Goal: Contribute content

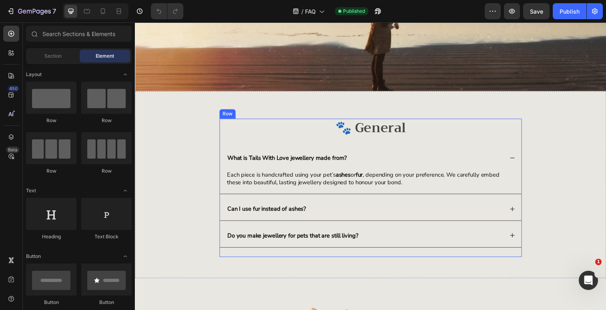
click at [226, 257] on div "🐾 General Heading What is Tails With Love jewellery made from? Each piece is ha…" at bounding box center [375, 190] width 308 height 141
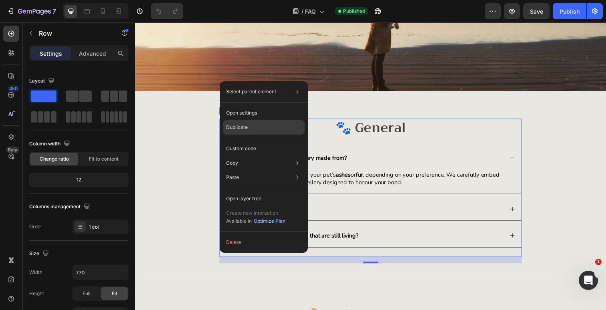
click at [247, 128] on p "Duplicate" at bounding box center [237, 127] width 22 height 7
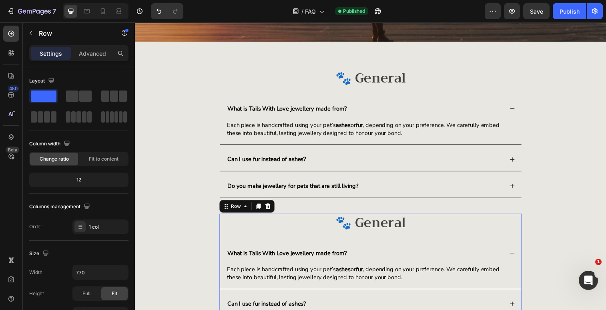
scroll to position [173, 0]
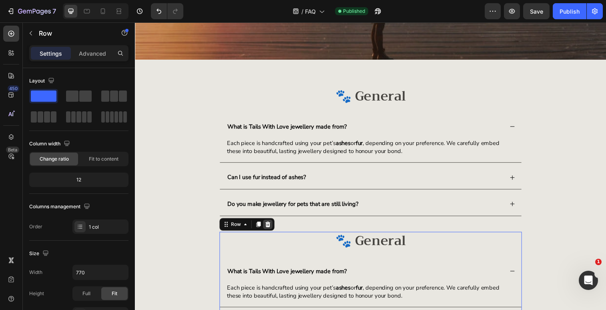
click at [272, 228] on icon at bounding box center [270, 228] width 6 height 6
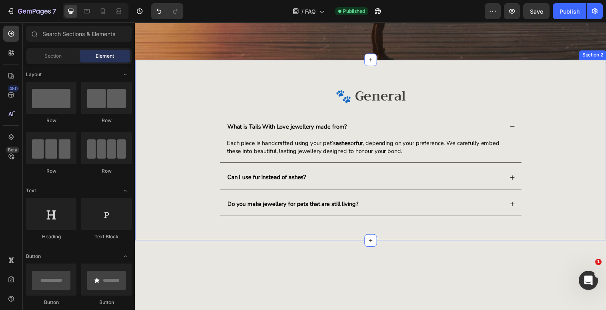
click at [168, 111] on div "🐾 General Heading What is Tails With Love jewellery made from? Each piece is ha…" at bounding box center [375, 158] width 464 height 141
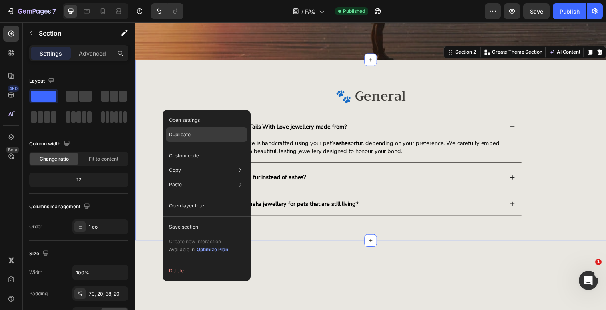
click at [184, 134] on p "Duplicate" at bounding box center [180, 134] width 22 height 7
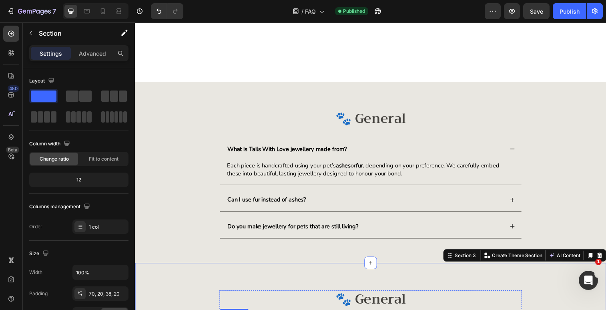
scroll to position [58, 0]
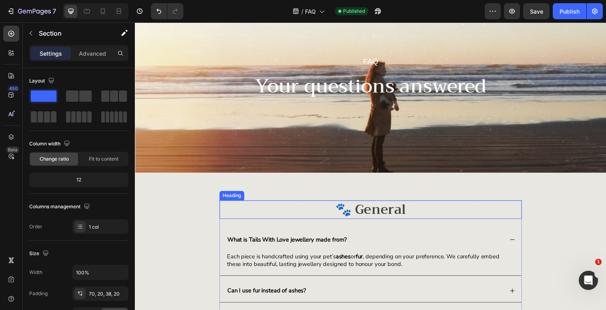
click at [379, 206] on h2 "🐾 General" at bounding box center [375, 213] width 308 height 19
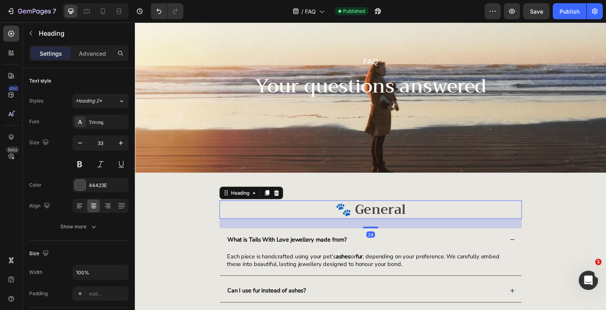
click at [390, 212] on h2 "🐾 General" at bounding box center [375, 213] width 308 height 19
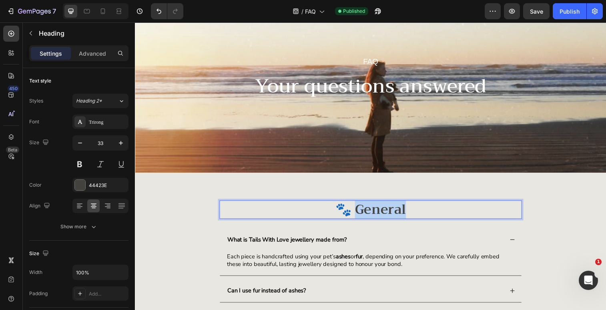
click at [390, 212] on p "🐾 General" at bounding box center [375, 212] width 306 height 17
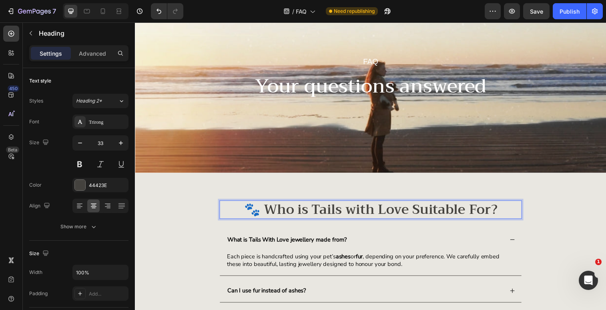
click at [424, 212] on p "🐾 Who is Tails with Love Suitable For?" at bounding box center [375, 212] width 306 height 17
click at [480, 212] on p "🐾 Who is Tails with Love suitable For?" at bounding box center [375, 212] width 306 height 17
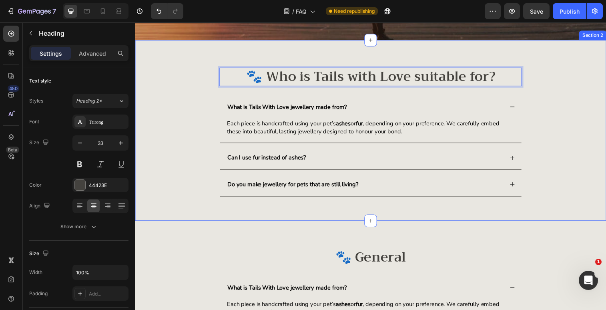
scroll to position [205, 0]
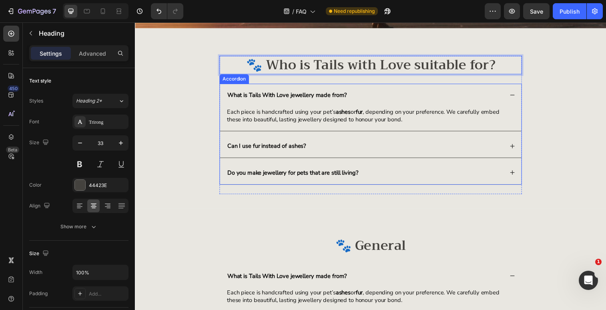
click at [451, 94] on div "What is Tails With Love jewellery made from?" at bounding box center [369, 96] width 282 height 11
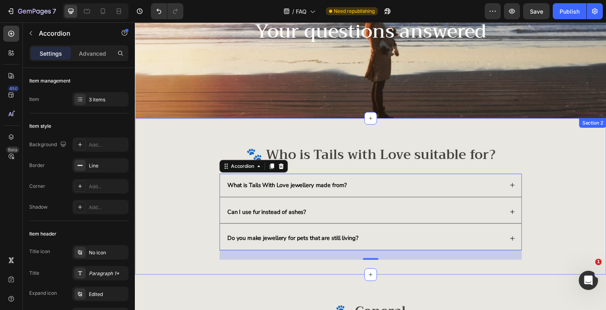
scroll to position [113, 0]
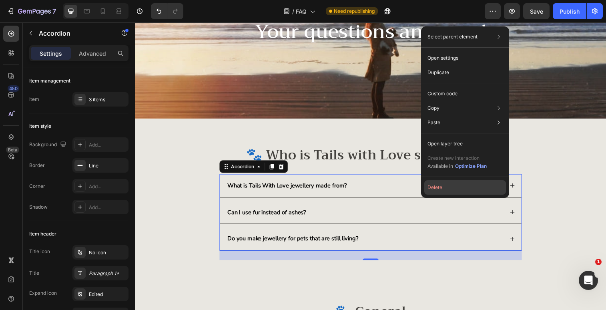
click at [435, 185] on button "Delete" at bounding box center [465, 187] width 82 height 14
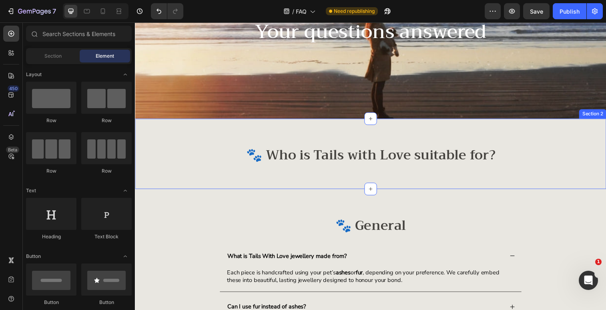
click at [519, 134] on div "🐾 Who is Tails with Love suitable for? Heading Row Section 2" at bounding box center [375, 156] width 480 height 72
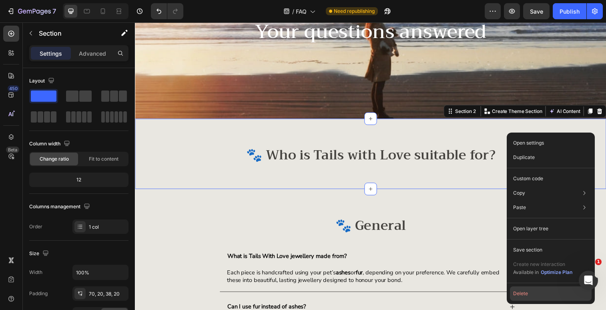
click at [522, 292] on button "Delete" at bounding box center [551, 293] width 82 height 14
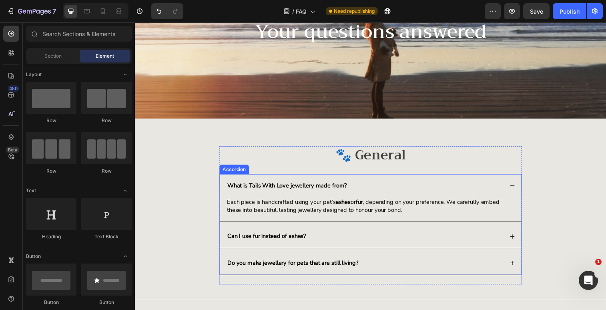
click at [406, 179] on div "What is Tails With Love jewellery made from?" at bounding box center [374, 189] width 307 height 24
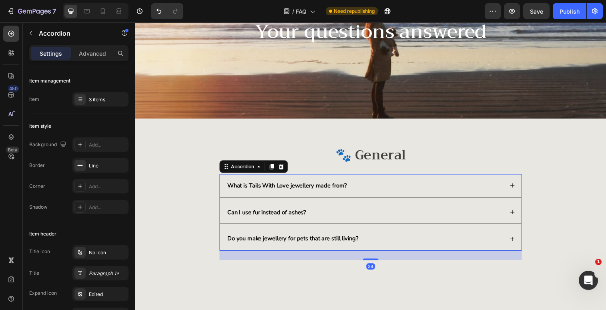
click at [391, 187] on div "What is Tails With Love jewellery made from?" at bounding box center [369, 188] width 282 height 11
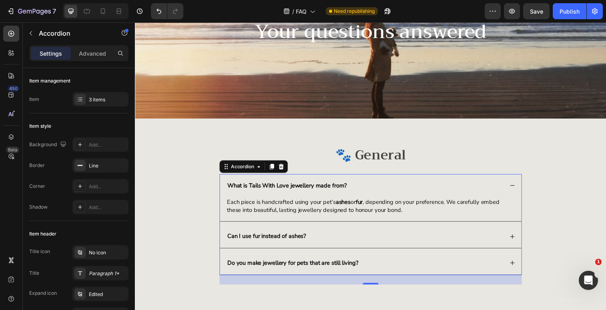
click at [391, 187] on div "What is Tails With Love jewellery made from?" at bounding box center [369, 188] width 282 height 11
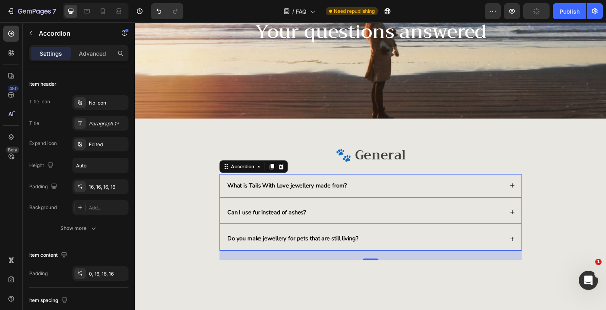
scroll to position [0, 0]
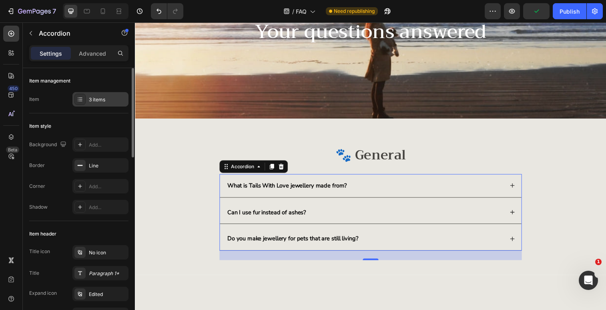
click at [91, 99] on div "3 items" at bounding box center [108, 99] width 38 height 7
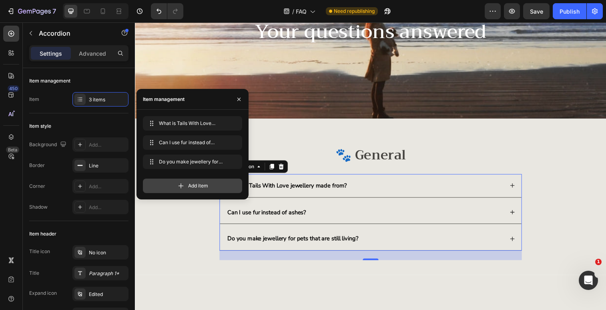
click at [190, 186] on span "Add item" at bounding box center [198, 185] width 20 height 7
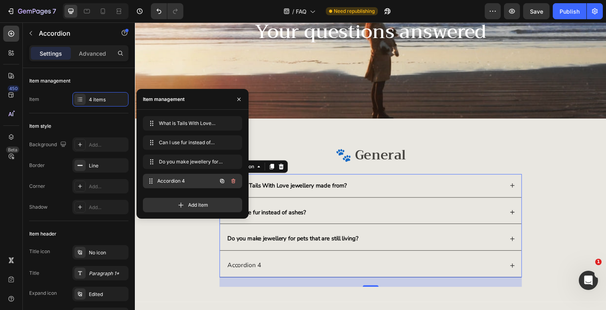
click at [180, 182] on span "Accordion 4" at bounding box center [186, 180] width 59 height 7
click at [167, 178] on span "Accordion 4" at bounding box center [186, 180] width 59 height 7
click at [148, 179] on icon at bounding box center [151, 181] width 6 height 6
click at [178, 181] on span "Accordion 4" at bounding box center [181, 180] width 45 height 7
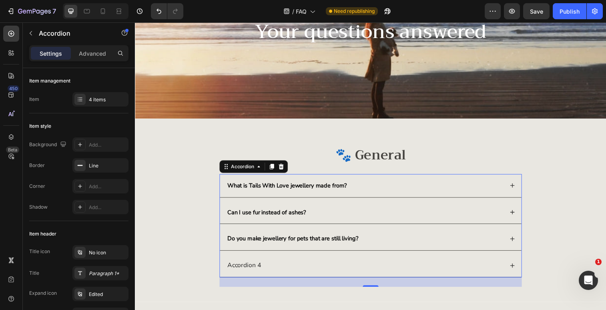
click at [286, 268] on div "Accordion 4" at bounding box center [369, 269] width 282 height 11
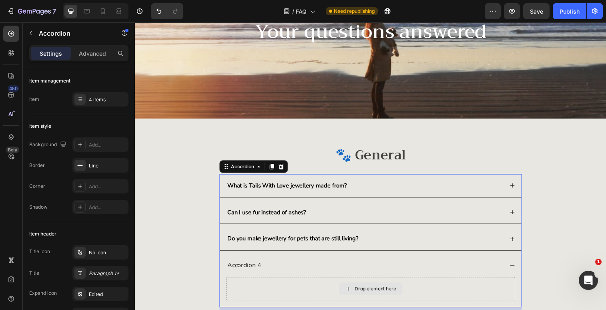
click at [284, 291] on div "Drop element here" at bounding box center [375, 294] width 294 height 24
click at [521, 242] on icon at bounding box center [520, 243] width 6 height 6
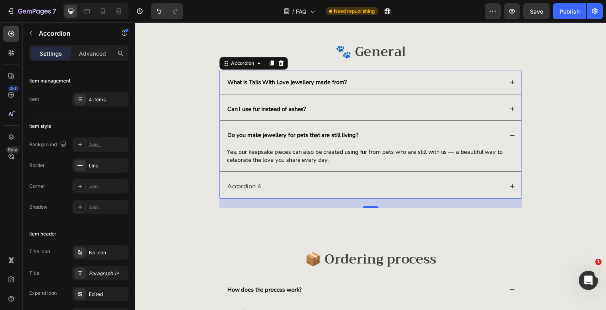
scroll to position [273, 0]
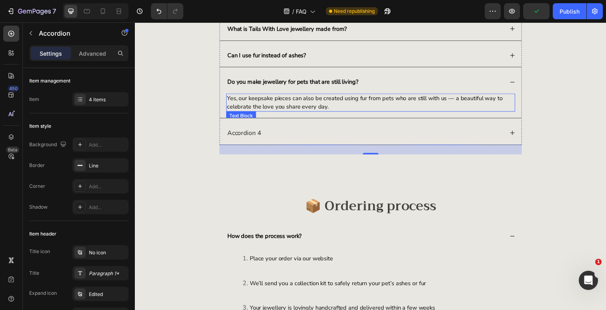
click at [366, 106] on p "Yes, our keepsake pieces can also be created using fur from pets who are still …" at bounding box center [374, 104] width 293 height 17
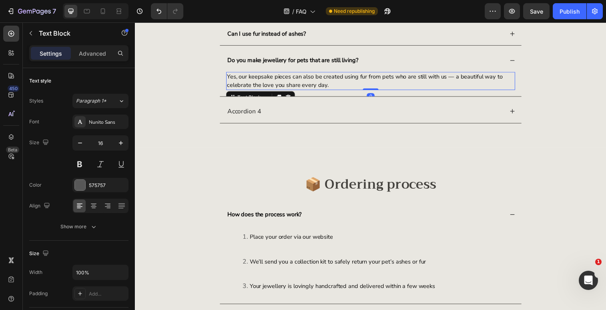
scroll to position [296, 0]
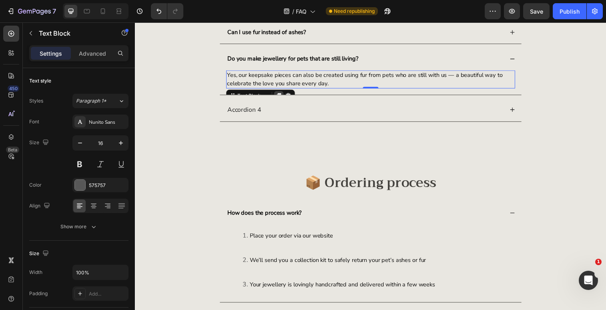
click at [281, 94] on div at bounding box center [281, 97] width 10 height 10
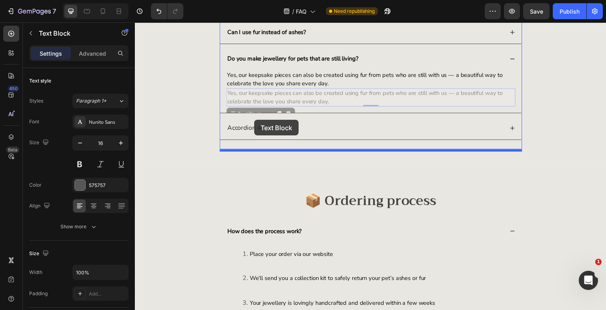
drag, startPoint x: 234, startPoint y: 114, endPoint x: 256, endPoint y: 122, distance: 23.3
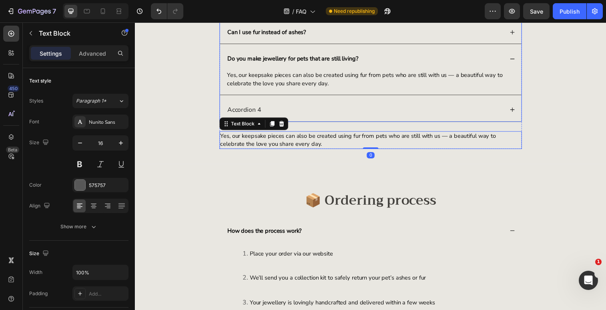
click at [298, 103] on div "Accordion 4" at bounding box center [374, 112] width 307 height 24
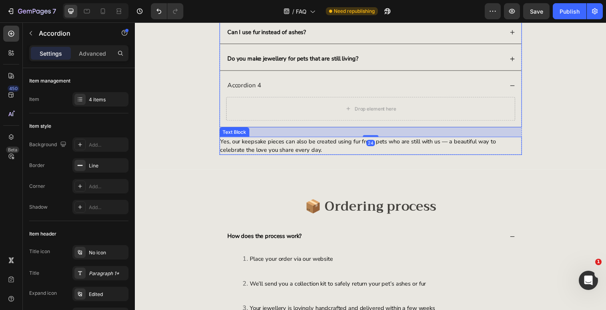
click at [252, 147] on span "Yes, our keepsake pieces can also be created using fur from pets who are still …" at bounding box center [362, 148] width 281 height 16
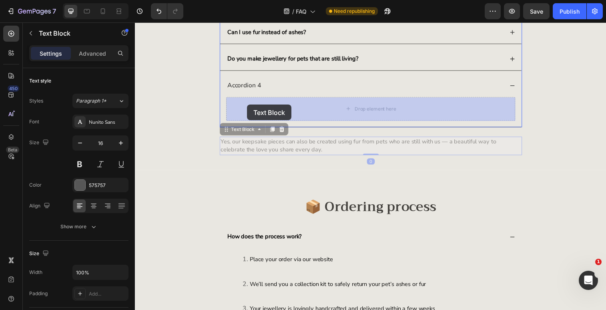
drag, startPoint x: 227, startPoint y: 131, endPoint x: 249, endPoint y: 106, distance: 33.2
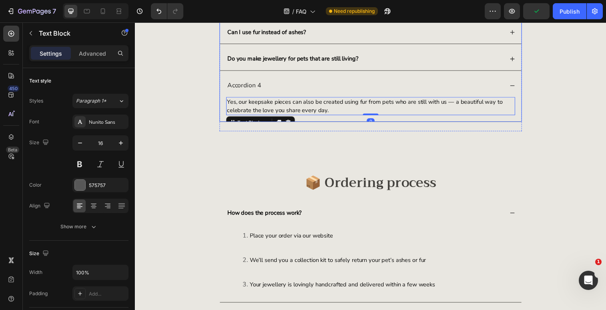
click at [251, 84] on div "Accordion 4" at bounding box center [246, 86] width 37 height 11
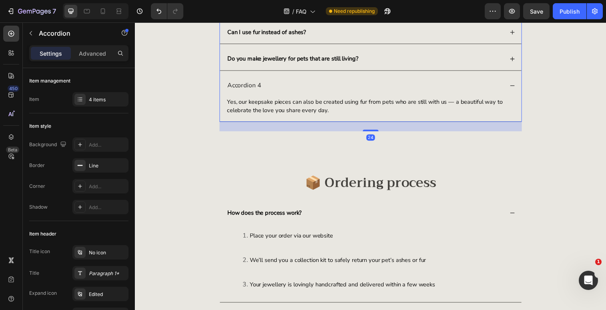
click at [242, 86] on div "Accordion 4" at bounding box center [246, 86] width 37 height 11
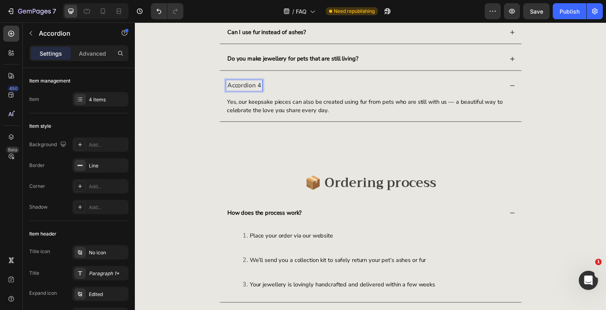
click at [242, 86] on p "Accordion 4" at bounding box center [246, 86] width 34 height 8
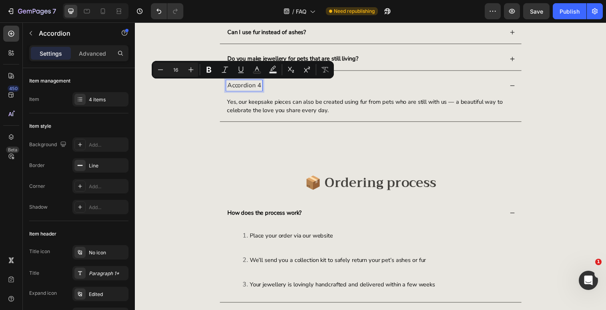
click at [293, 100] on span "Yes, our keepsake pieces can also be created using fur from pets who are still …" at bounding box center [368, 107] width 281 height 16
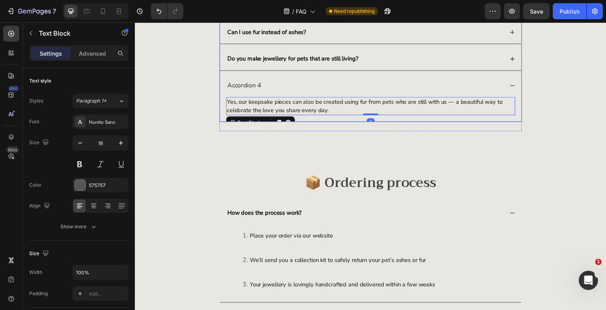
click at [313, 58] on strong "Do you make jewellery for pets that are still living?" at bounding box center [296, 59] width 134 height 8
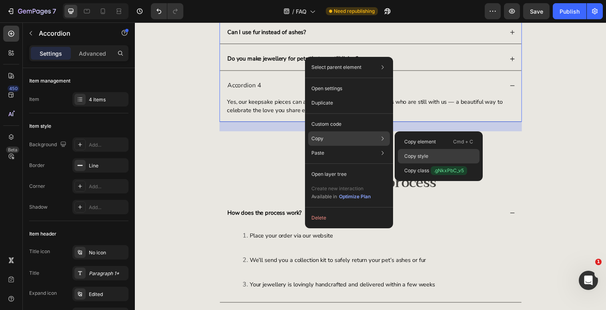
click at [419, 160] on div "Copy style" at bounding box center [439, 156] width 82 height 14
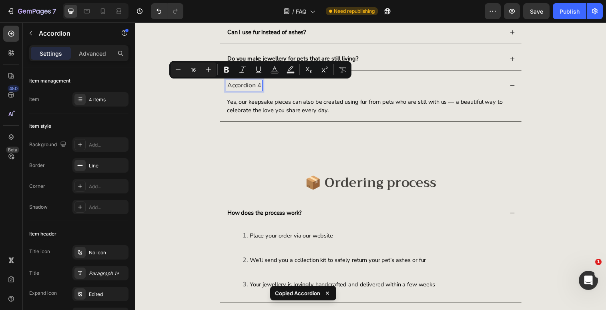
click at [243, 88] on p "Accordion 4" at bounding box center [246, 86] width 34 height 8
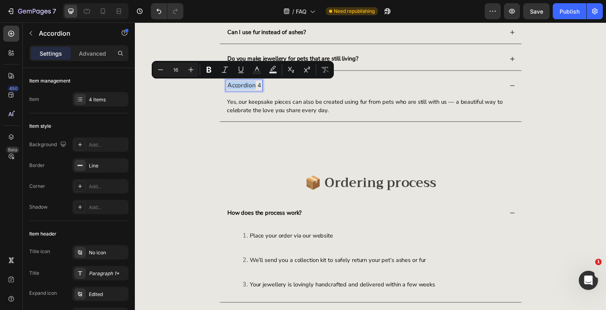
drag, startPoint x: 243, startPoint y: 88, endPoint x: 388, endPoint y: 106, distance: 146.0
click at [388, 106] on span "Yes, our keepsake pieces can also be created using fur from pets who are still …" at bounding box center [368, 107] width 281 height 16
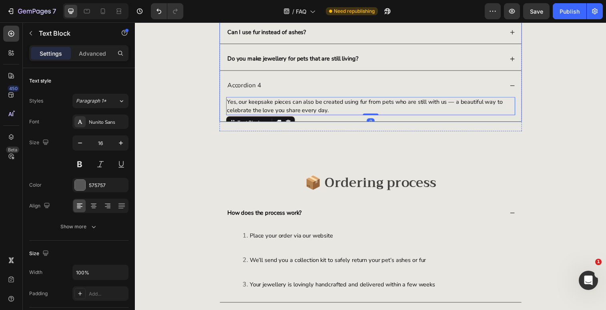
click at [291, 60] on strong "Do you make jewellery for pets that are still living?" at bounding box center [296, 59] width 134 height 8
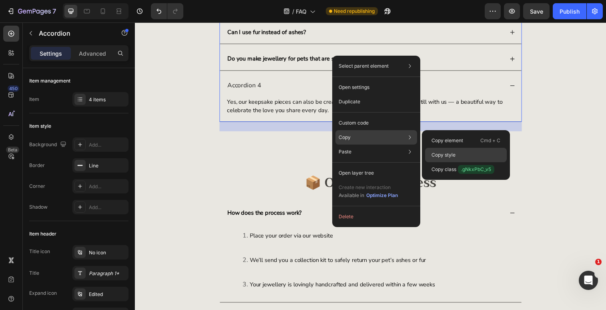
click at [457, 155] on div "Copy style" at bounding box center [466, 155] width 82 height 14
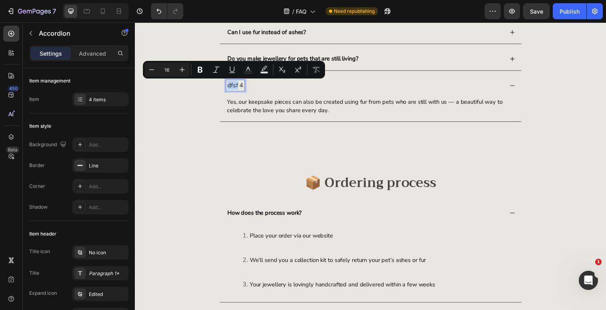
click at [351, 97] on div "dfsf 4" at bounding box center [374, 87] width 307 height 24
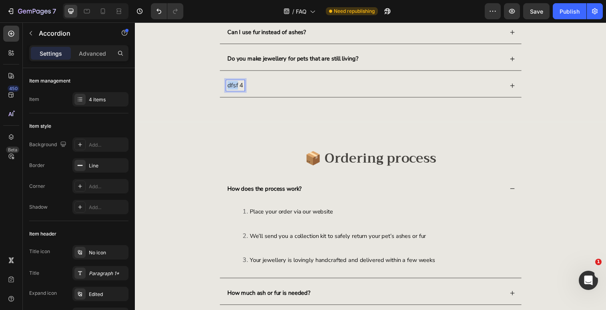
click at [239, 85] on p "dfsf 4" at bounding box center [237, 86] width 16 height 8
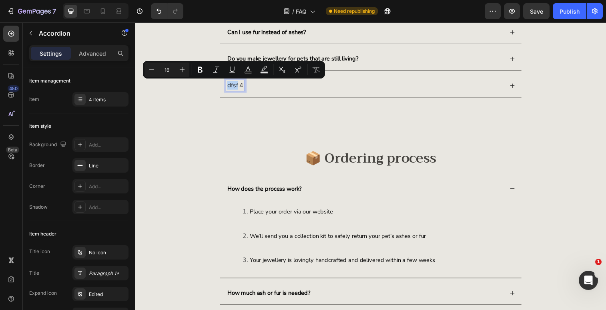
click at [348, 87] on div "dfsf 4" at bounding box center [369, 86] width 282 height 11
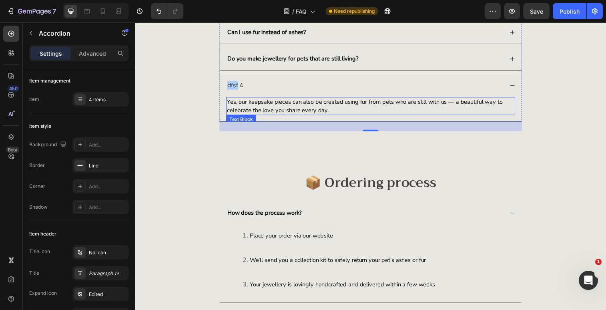
click at [314, 110] on span "Yes, our keepsake pieces can also be created using fur from pets who are still …" at bounding box center [368, 107] width 281 height 16
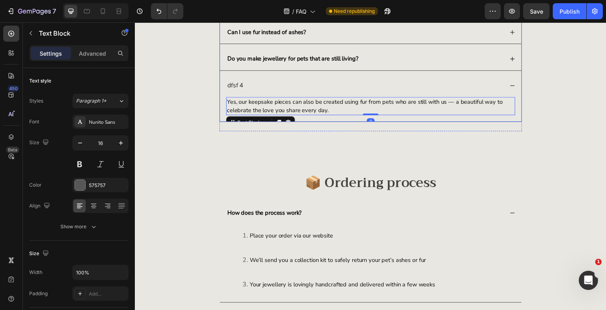
click at [238, 87] on p "dfsf 4" at bounding box center [237, 86] width 16 height 8
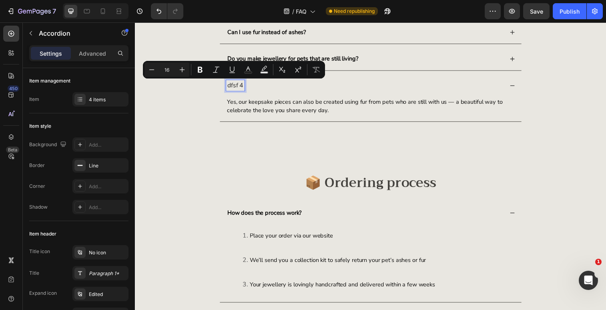
click at [241, 87] on p "dfsf 4" at bounding box center [237, 86] width 16 height 8
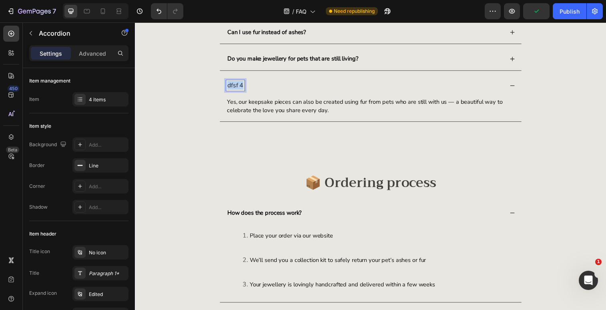
drag, startPoint x: 246, startPoint y: 87, endPoint x: 228, endPoint y: 87, distance: 17.2
click at [228, 87] on div "dfsf 4" at bounding box center [237, 86] width 19 height 11
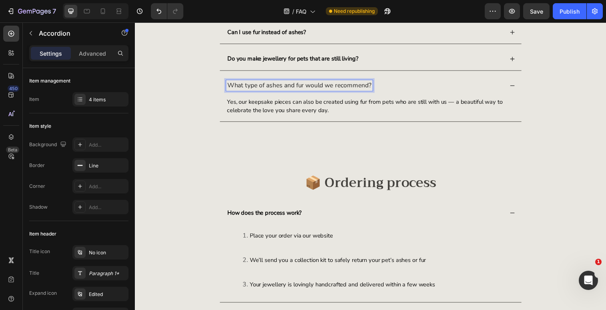
click at [239, 85] on p "What type of ashes and fur would we recommend?" at bounding box center [302, 86] width 147 height 8
drag, startPoint x: 261, startPoint y: 85, endPoint x: 417, endPoint y: 86, distance: 156.4
click at [417, 86] on div "What type of ashes and fur would we recommend?" at bounding box center [369, 86] width 282 height 11
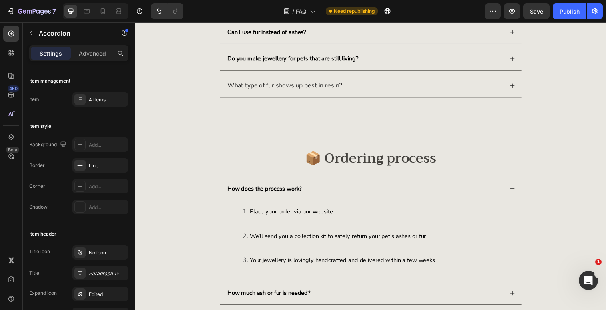
click at [447, 86] on div "What type of fur shows up best in resin?" at bounding box center [369, 86] width 282 height 11
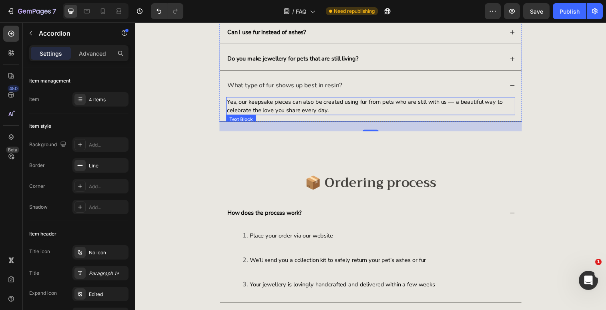
click at [335, 112] on p "Yes, our keepsake pieces can also be created using fur from pets who are still …" at bounding box center [374, 107] width 293 height 17
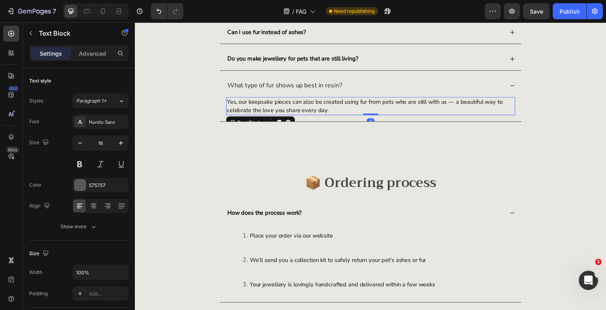
click at [336, 110] on p "Yes, our keepsake pieces can also be created using fur from pets who are still …" at bounding box center [374, 107] width 293 height 17
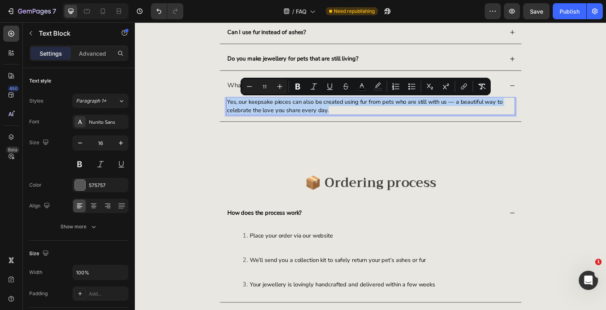
drag, startPoint x: 340, startPoint y: 110, endPoint x: 228, endPoint y: 102, distance: 112.3
click at [228, 102] on p "Yes, our keepsake pieces can also be created using fur from pets who are still …" at bounding box center [374, 107] width 293 height 17
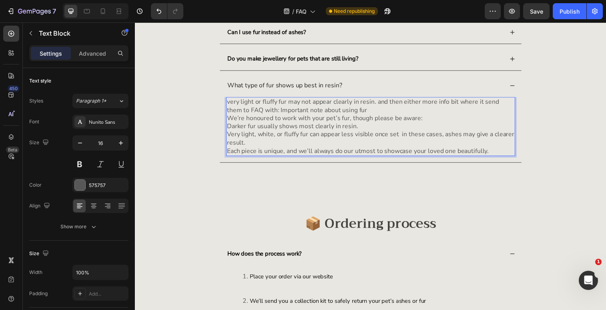
click at [233, 104] on p "very light or fluffy fur may not appear clearly in resin. and then either more …" at bounding box center [374, 111] width 293 height 25
click at [378, 109] on p "Very light or fluffy fur may not appear clearly in resin. and then either more …" at bounding box center [374, 111] width 293 height 25
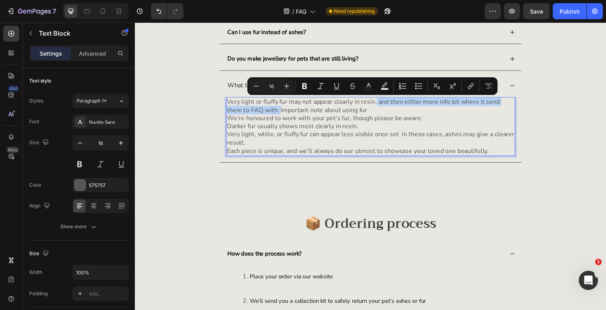
drag, startPoint x: 381, startPoint y: 102, endPoint x: 265, endPoint y: 114, distance: 116.3
click at [265, 114] on p "Very light or fluffy fur may not appear clearly in resin. and then either more …" at bounding box center [374, 111] width 293 height 25
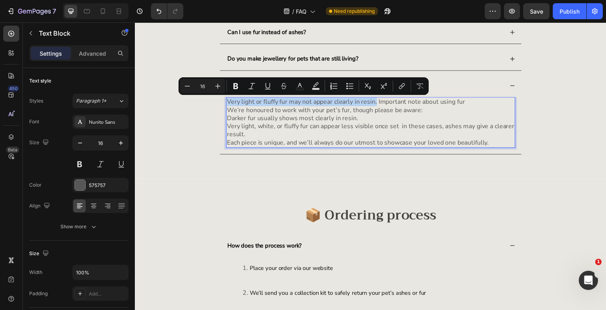
drag, startPoint x: 381, startPoint y: 103, endPoint x: 227, endPoint y: 102, distance: 153.2
click at [228, 102] on div "Very light or fluffy fur may not appear clearly in resin. Important note about …" at bounding box center [375, 124] width 294 height 52
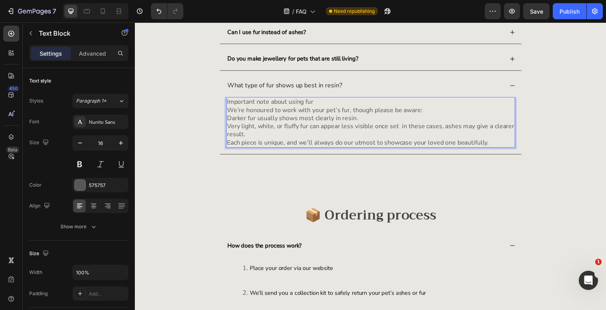
click at [384, 100] on p "Important note about using fur We’re honoured to work with your pet’s fur, thou…" at bounding box center [374, 107] width 293 height 17
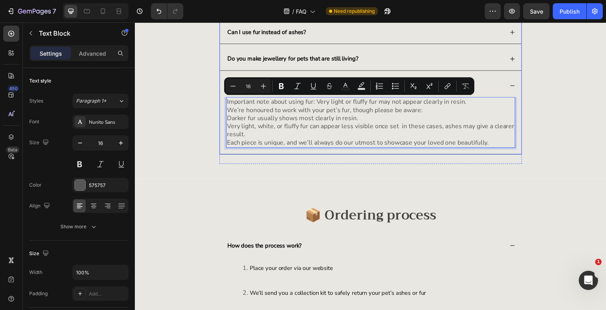
drag, startPoint x: 448, startPoint y: 105, endPoint x: 224, endPoint y: 103, distance: 223.7
click at [224, 103] on div "Important note about using fur: Very light or fluffy fur may not appear clearly…" at bounding box center [374, 127] width 307 height 58
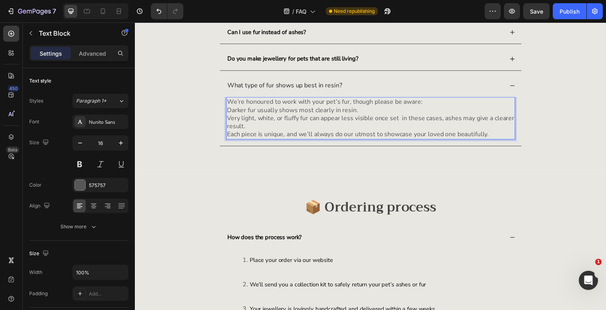
click at [228, 112] on p "Darker fur usually shows most clearly in resin. Very light, white, or fluffy fu…" at bounding box center [374, 124] width 293 height 33
click at [230, 120] on p "We’re honoured to work with your pet’s fur, though please be aware, darker fur …" at bounding box center [374, 120] width 293 height 42
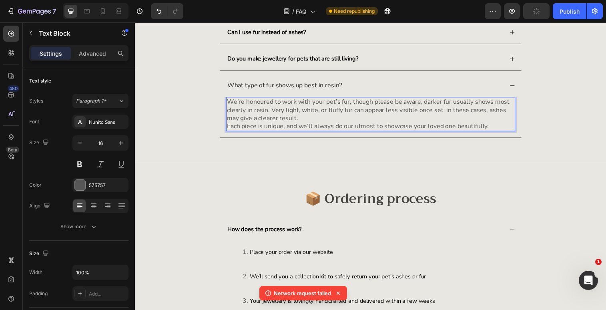
click at [246, 122] on p "We’re honoured to work with your pet’s fur, though please be aware, darker fur …" at bounding box center [374, 115] width 293 height 33
click at [230, 128] on p "We’re honoured to work with your pet’s fur, though please be aware, darker fur …" at bounding box center [374, 115] width 293 height 33
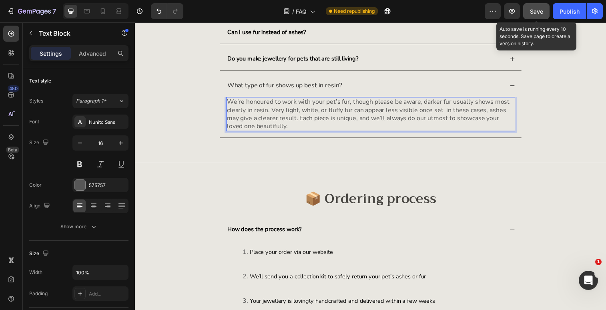
click at [538, 16] on button "Save" at bounding box center [536, 11] width 26 height 16
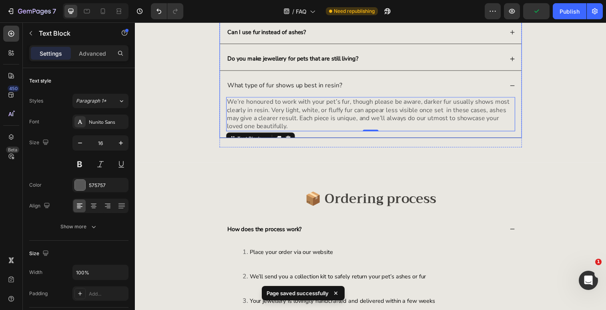
click at [330, 85] on p "What type of fur shows up best in resin?" at bounding box center [287, 86] width 117 height 8
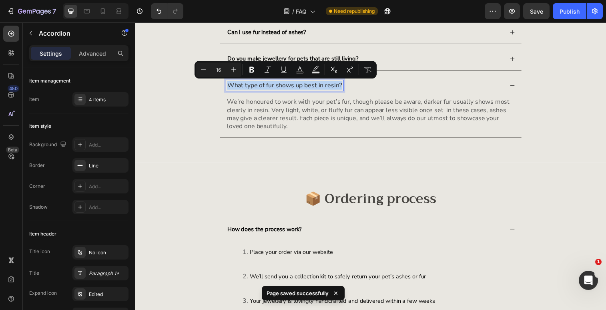
drag, startPoint x: 229, startPoint y: 85, endPoint x: 345, endPoint y: 85, distance: 116.0
click at [345, 85] on div "What type of fur shows up best in resin?" at bounding box center [287, 86] width 119 height 11
click at [251, 69] on icon "Editor contextual toolbar" at bounding box center [251, 70] width 5 height 6
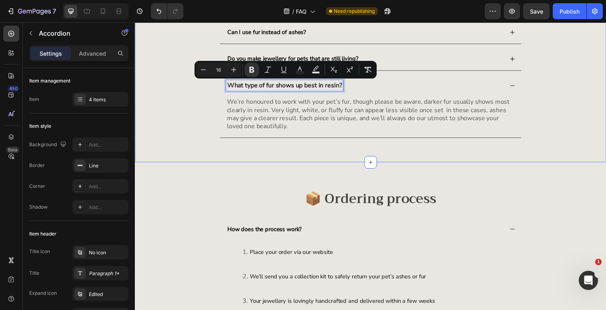
click at [481, 154] on div "🐾 General Heading What is Tails With Love jewellery made from? Can I use fur in…" at bounding box center [375, 51] width 480 height 228
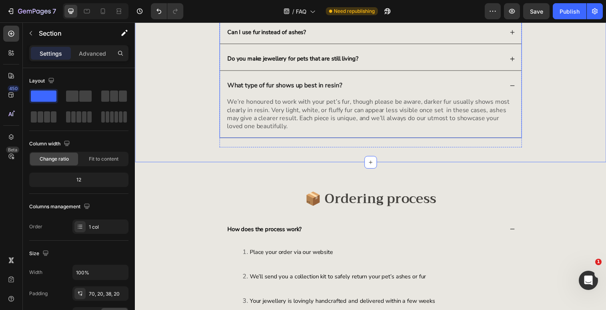
click at [486, 77] on div "What type of fur shows up best in resin?" at bounding box center [374, 87] width 307 height 24
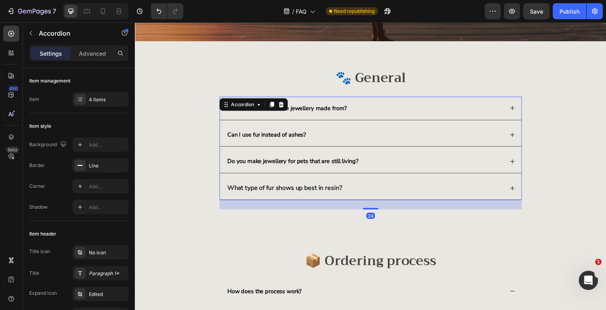
scroll to position [190, 0]
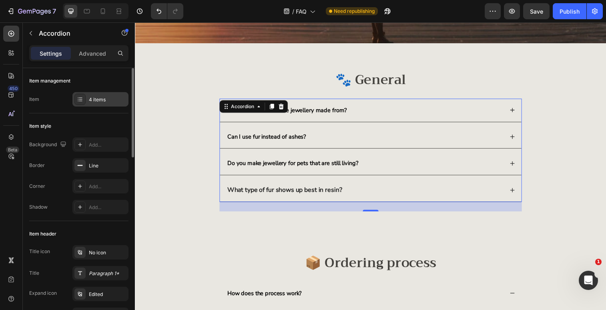
click at [94, 100] on div "4 items" at bounding box center [108, 99] width 38 height 7
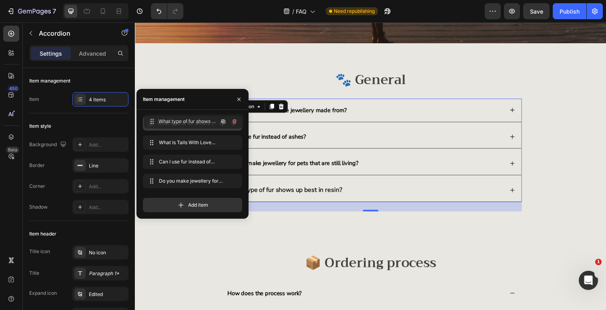
drag, startPoint x: 152, startPoint y: 181, endPoint x: 153, endPoint y: 122, distance: 59.2
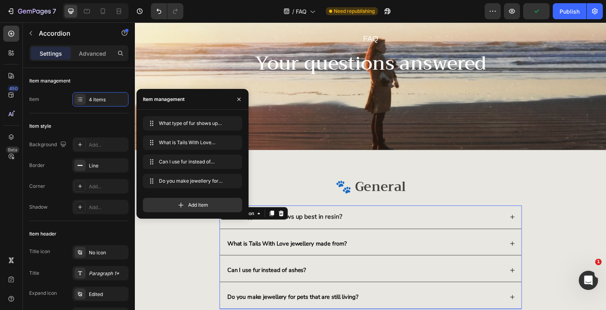
scroll to position [83, 0]
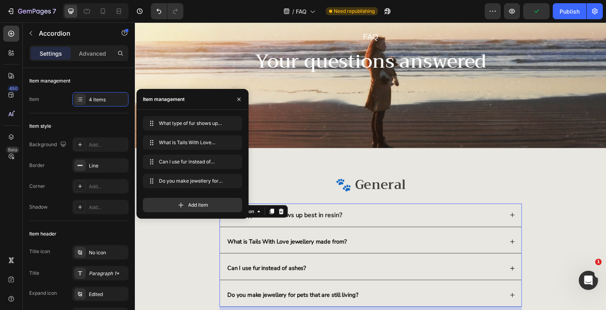
click at [561, 177] on div "🐾 General Heading What type of fur shows up best in resin? What is Tails With L…" at bounding box center [375, 243] width 480 height 186
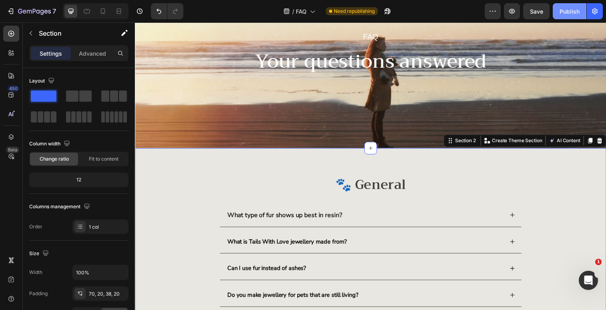
click at [566, 11] on div "Publish" at bounding box center [569, 11] width 20 height 8
